Goal: Find specific page/section: Find specific page/section

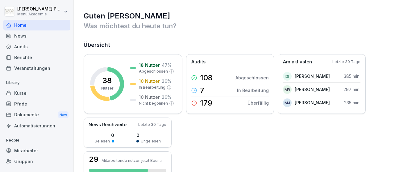
scroll to position [36, 0]
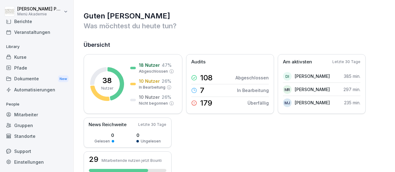
click at [27, 136] on div "Standorte" at bounding box center [36, 136] width 67 height 11
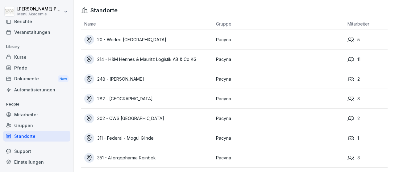
click at [129, 135] on div "311 - Federal - Mogul Glinde" at bounding box center [148, 139] width 129 height 10
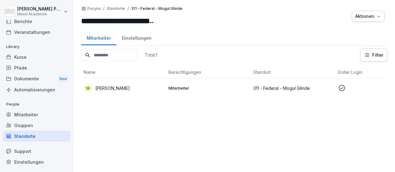
click at [130, 85] on p "[PERSON_NAME]" at bounding box center [112, 88] width 35 height 6
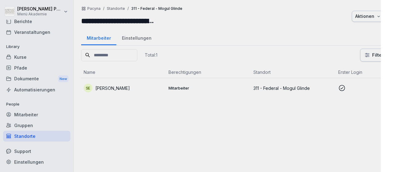
scroll to position [36, 0]
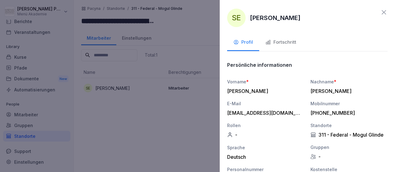
click at [282, 43] on div "Fortschritt" at bounding box center [280, 42] width 31 height 7
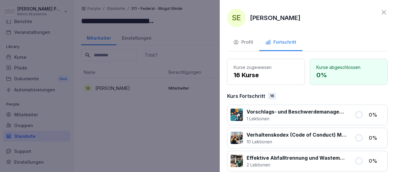
click at [382, 12] on icon at bounding box center [383, 12] width 7 height 7
